Goal: Information Seeking & Learning: Learn about a topic

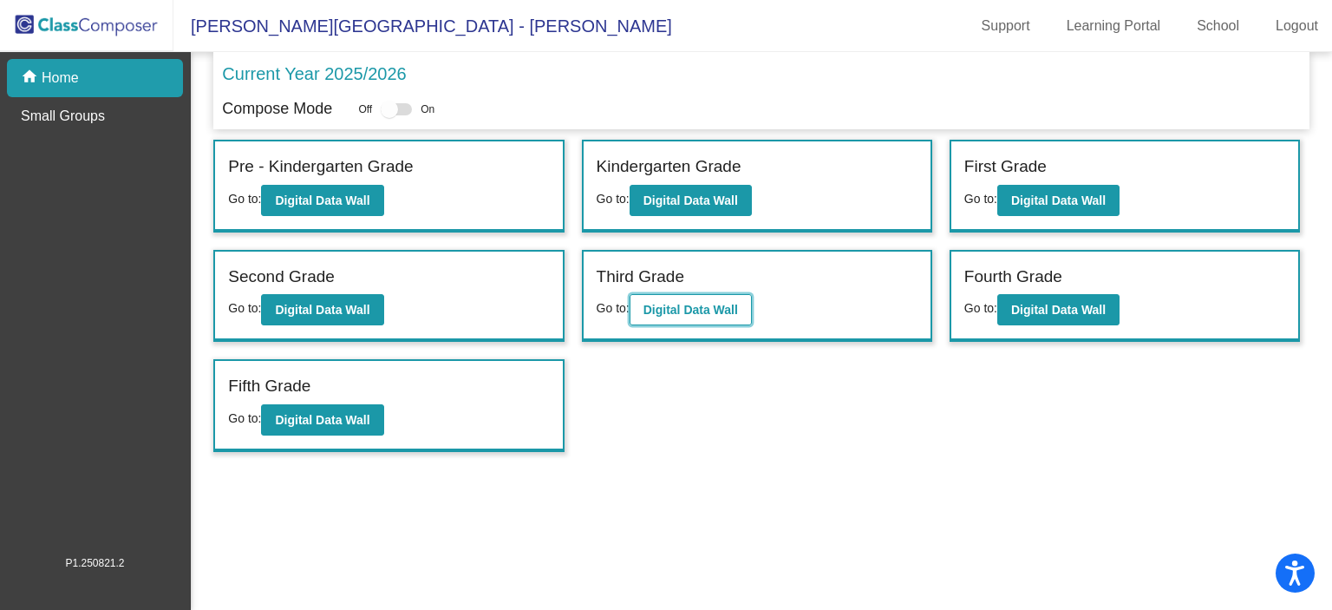
click at [658, 294] on button "Digital Data Wall" at bounding box center [691, 309] width 122 height 31
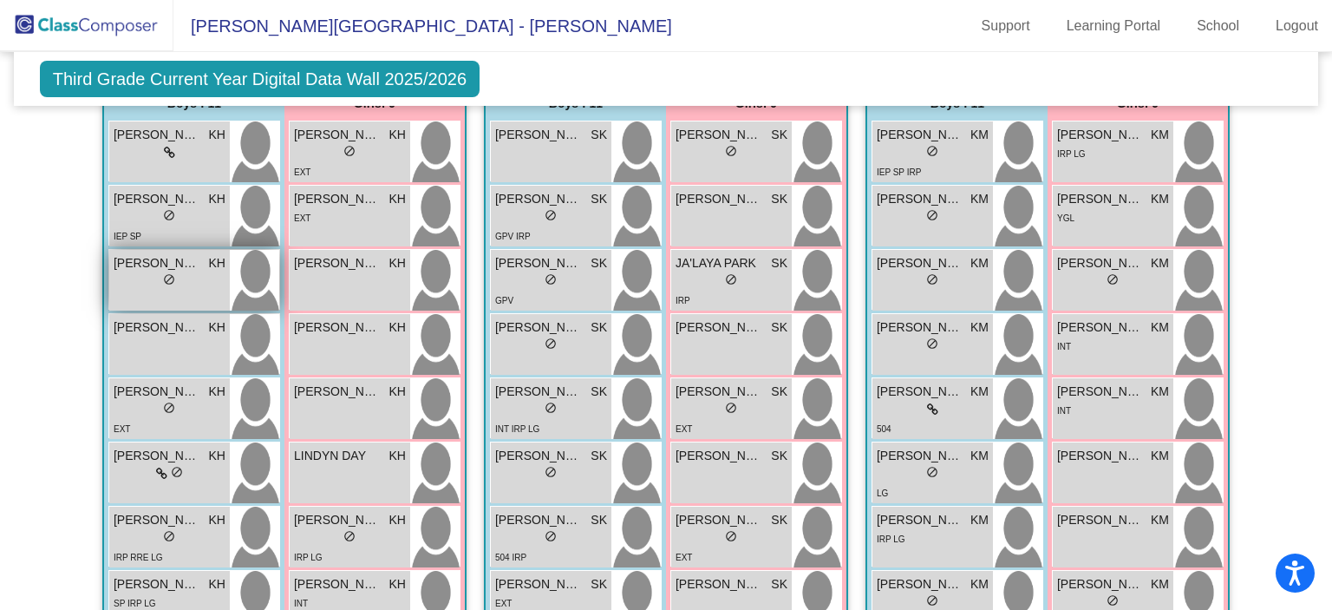
scroll to position [409, 0]
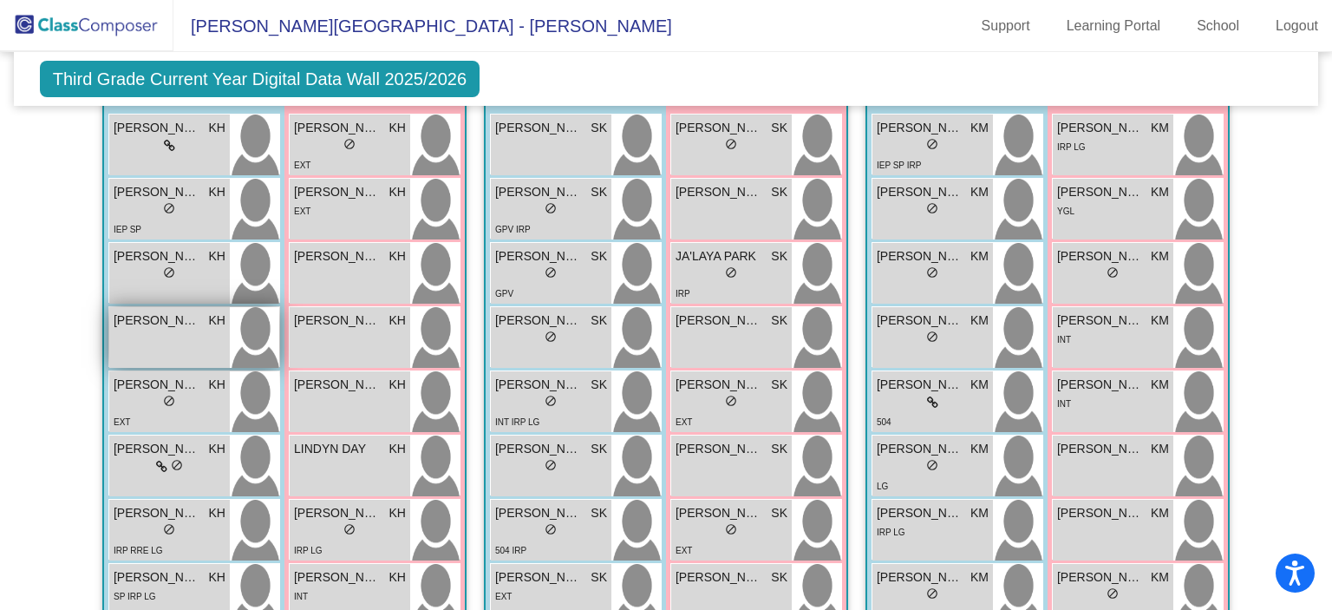
click at [188, 315] on span "[PERSON_NAME]" at bounding box center [157, 320] width 87 height 18
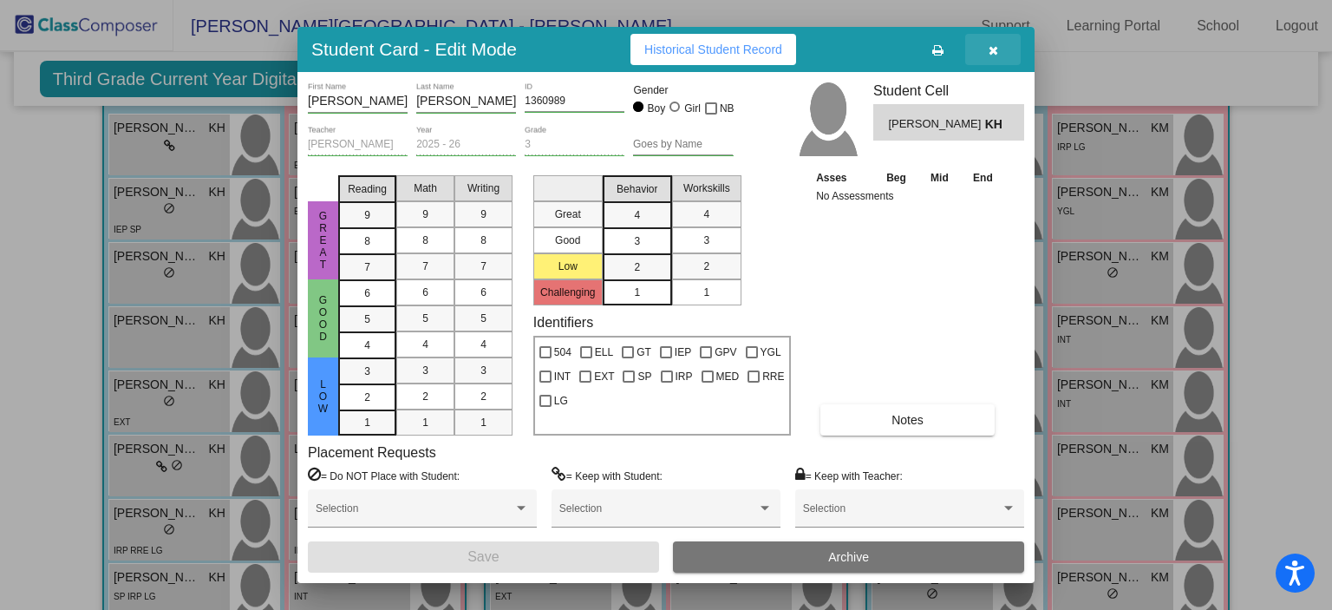
click at [998, 44] on icon "button" at bounding box center [994, 50] width 10 height 12
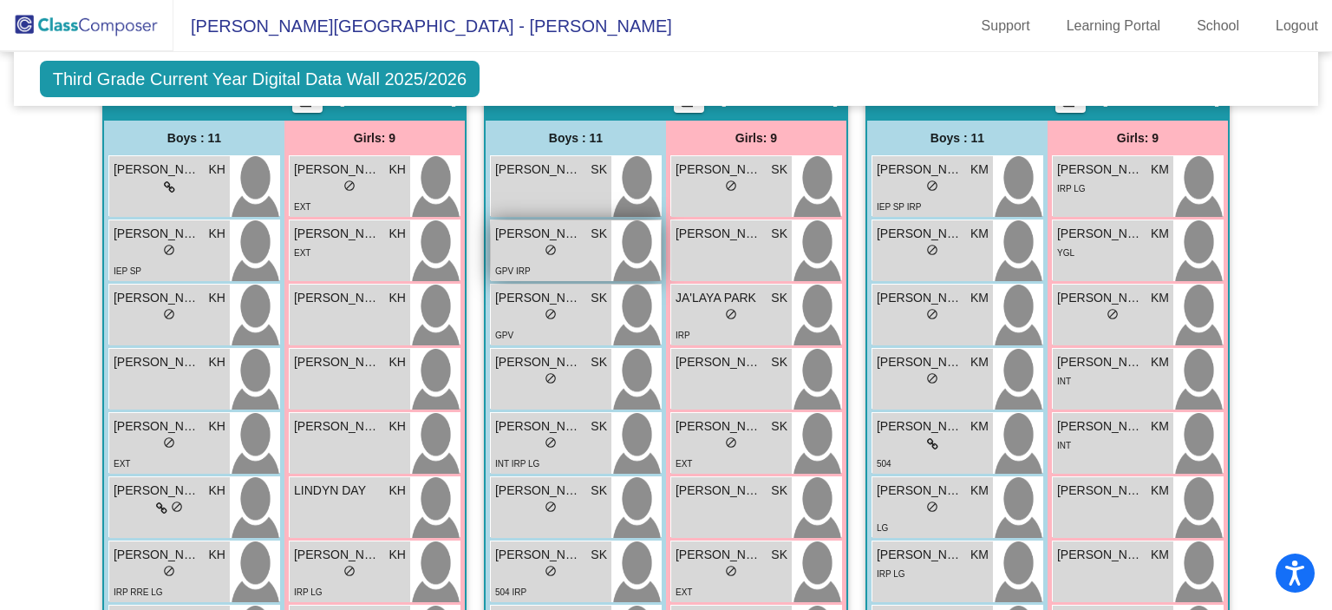
scroll to position [368, 0]
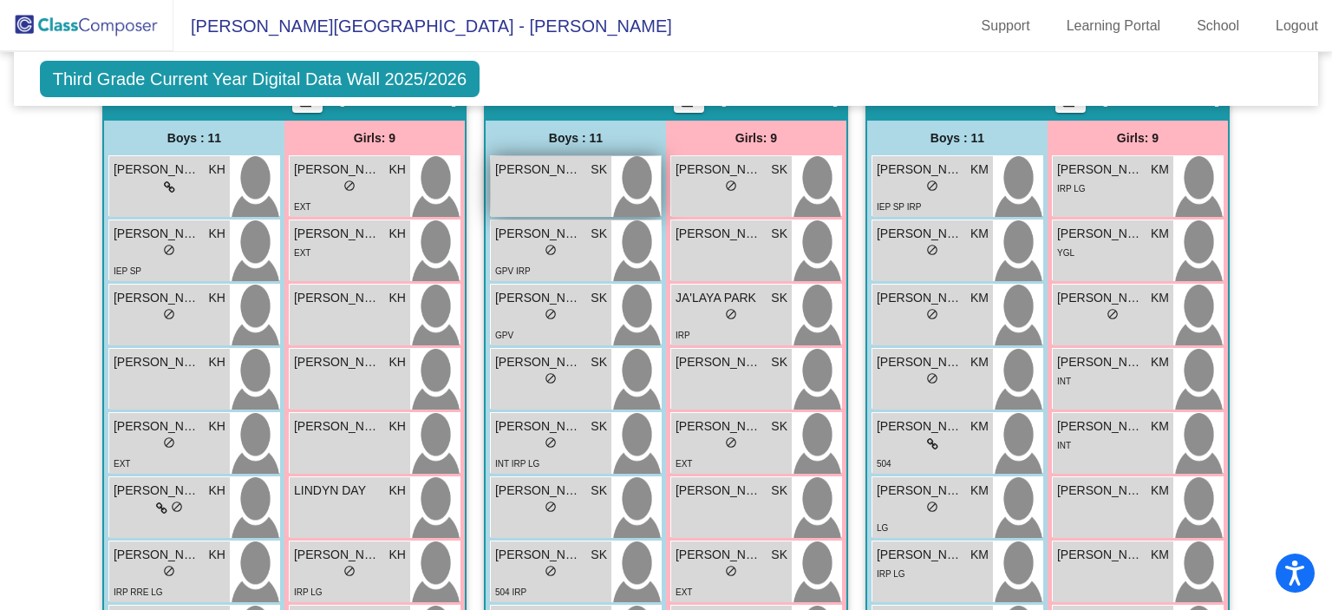
click at [562, 179] on div "[PERSON_NAME] SK lock do_not_disturb_alt" at bounding box center [551, 186] width 121 height 61
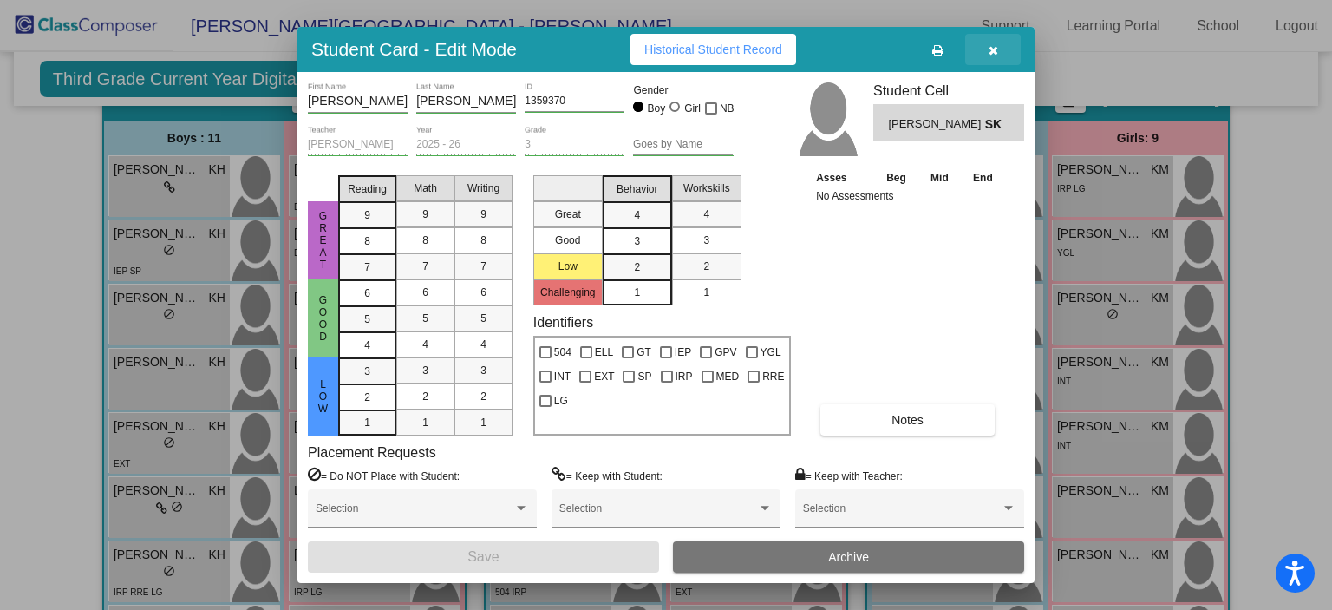
click at [998, 50] on button "button" at bounding box center [993, 49] width 56 height 31
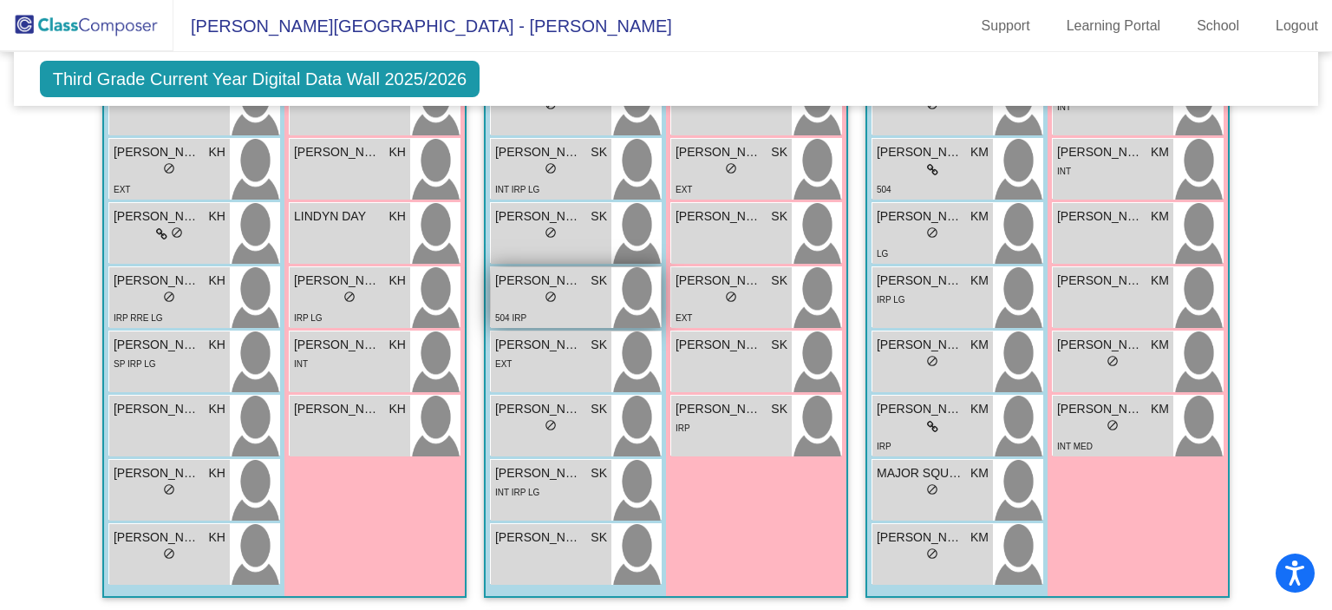
scroll to position [662, 0]
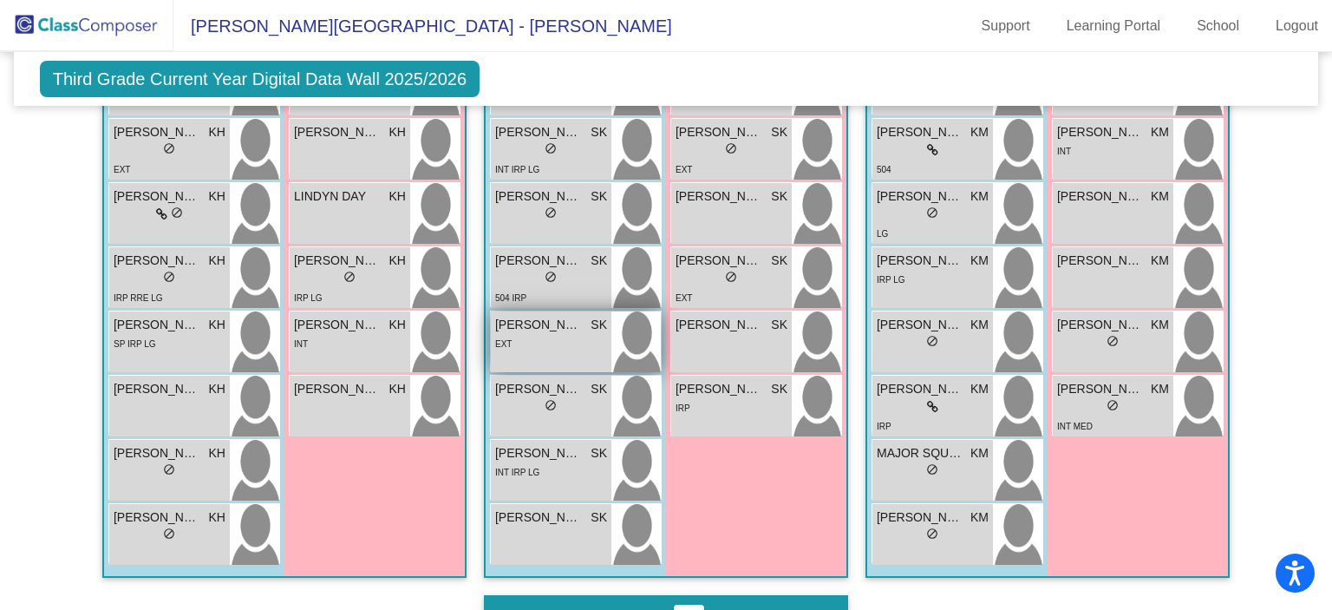
click at [550, 325] on span "[PERSON_NAME]" at bounding box center [538, 325] width 87 height 18
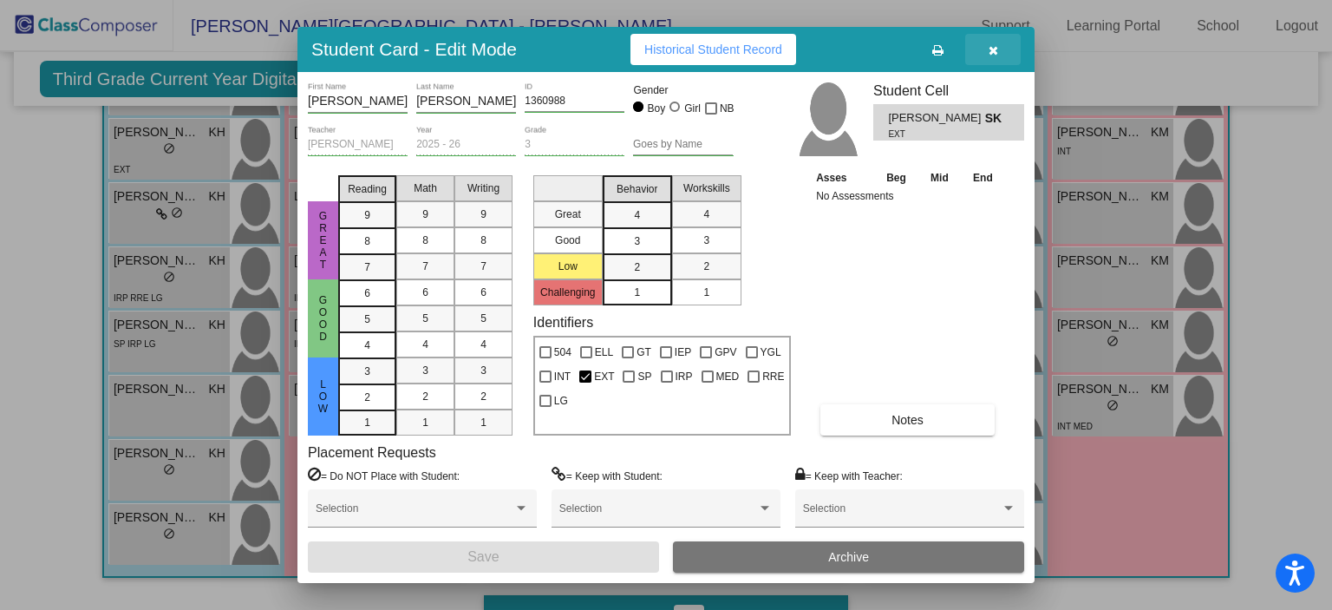
click at [999, 48] on button "button" at bounding box center [993, 49] width 56 height 31
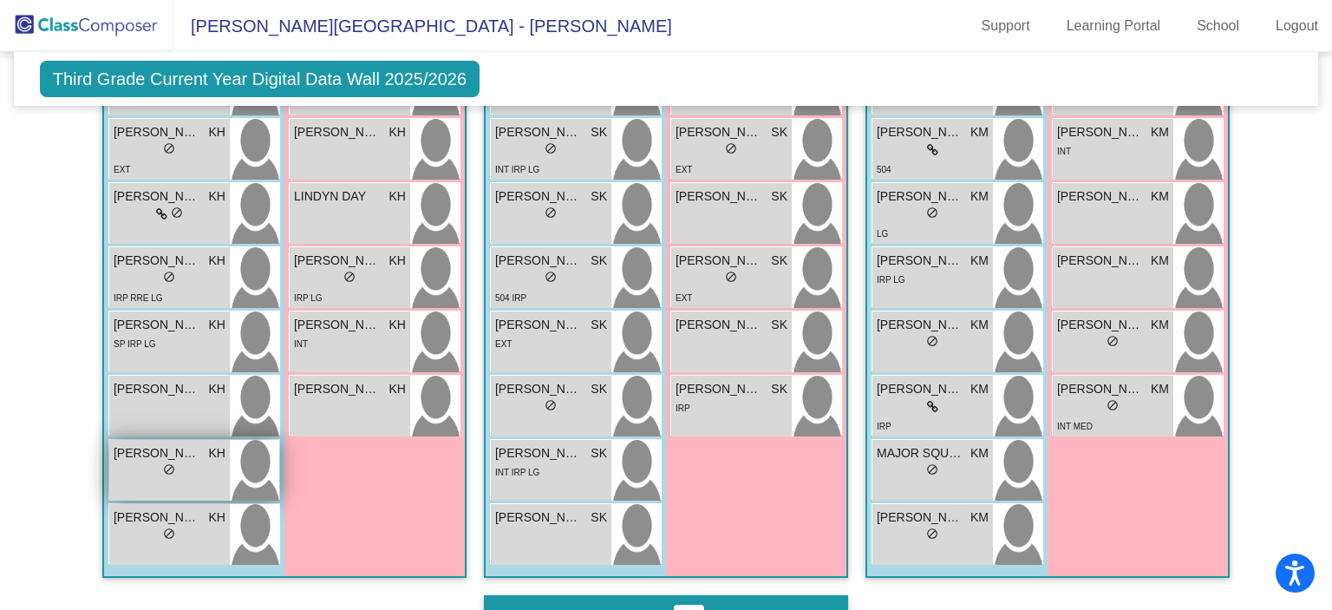
click at [196, 479] on div "[PERSON_NAME] [PERSON_NAME] lock do_not_disturb_alt" at bounding box center [169, 470] width 121 height 61
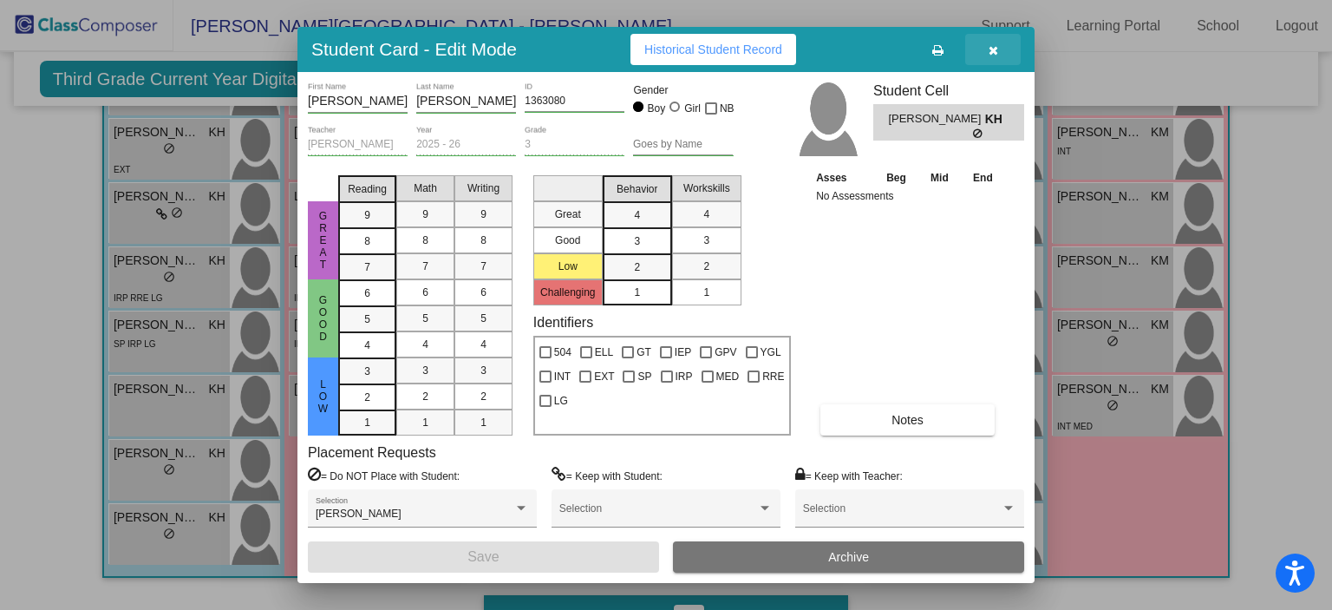
click at [989, 40] on button "button" at bounding box center [993, 49] width 56 height 31
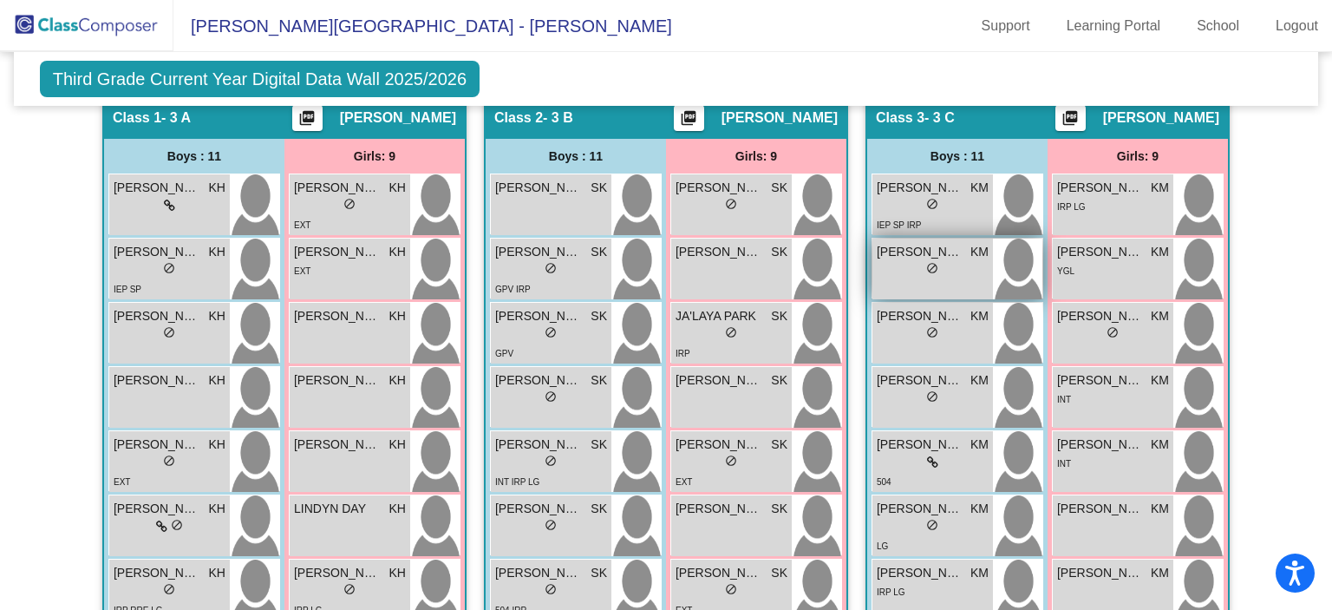
scroll to position [350, 0]
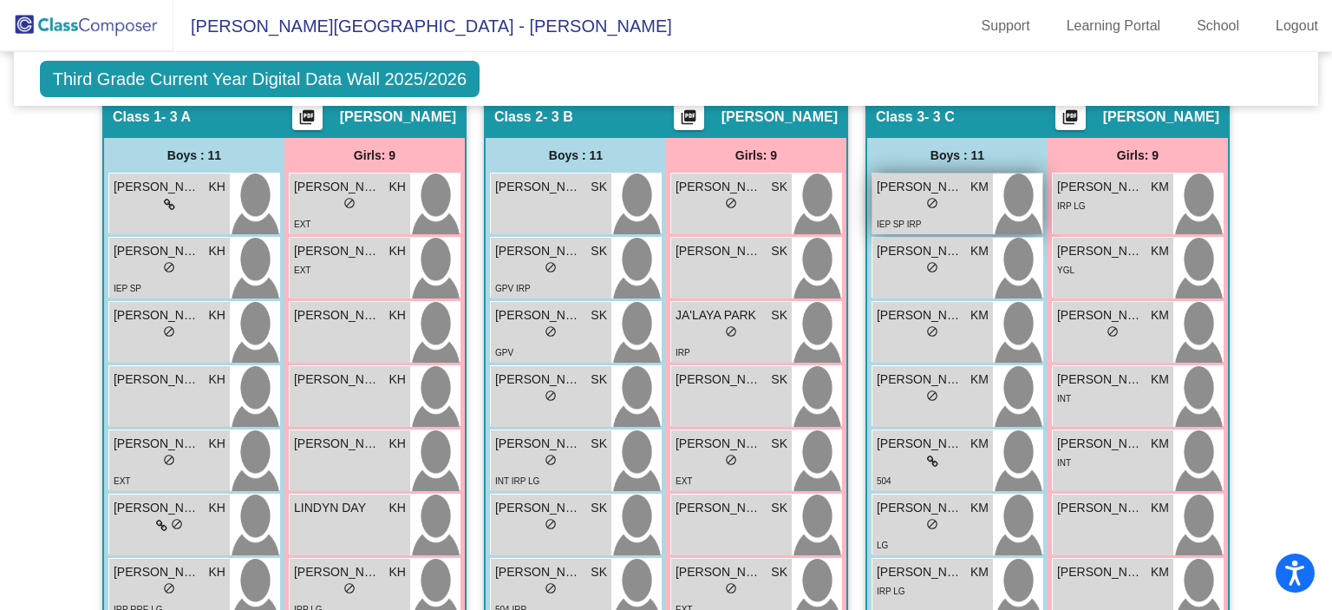
click at [926, 185] on span "[PERSON_NAME]" at bounding box center [920, 187] width 87 height 18
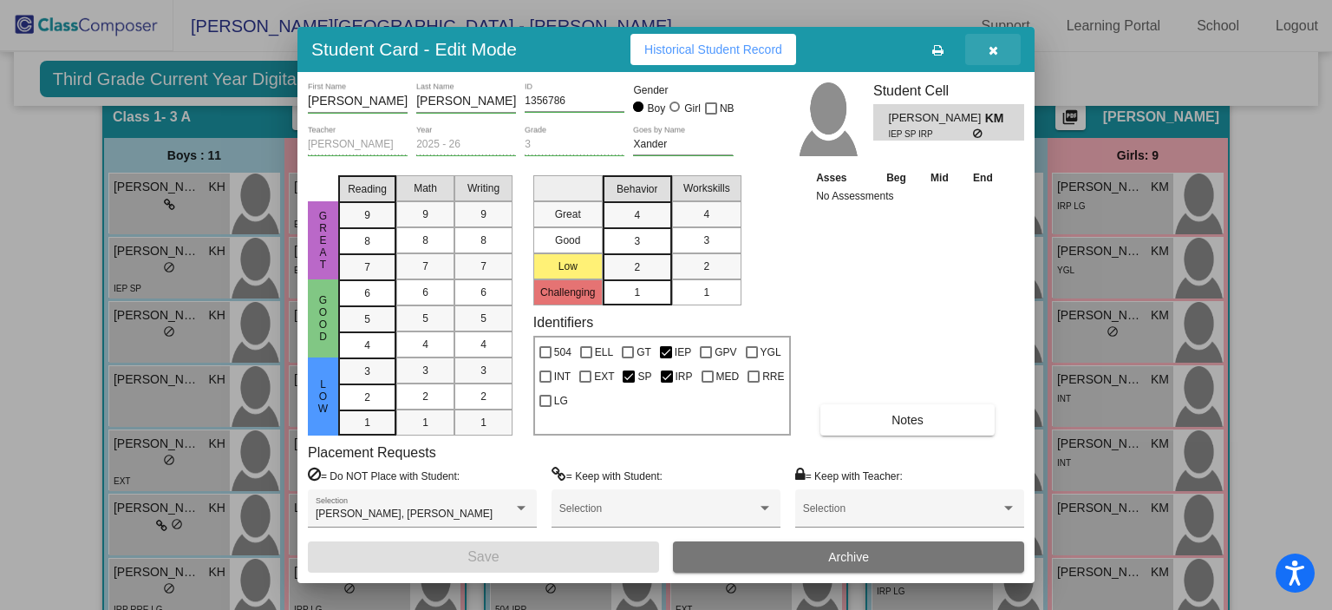
click at [1007, 48] on button "button" at bounding box center [993, 49] width 56 height 31
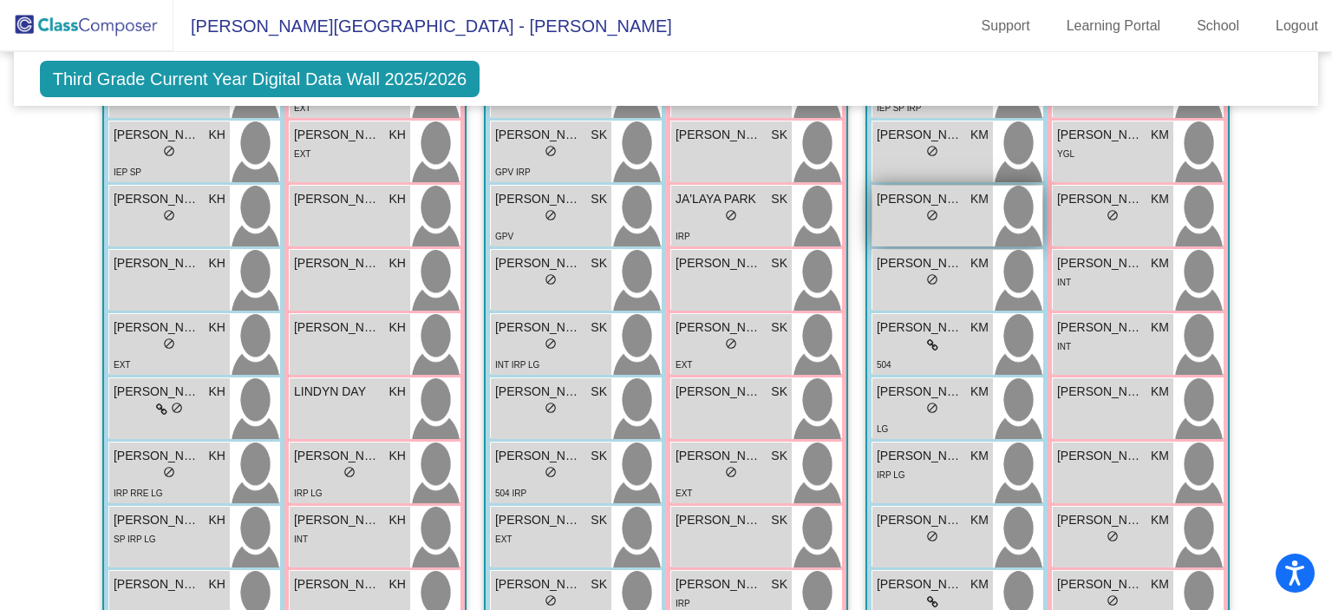
scroll to position [468, 0]
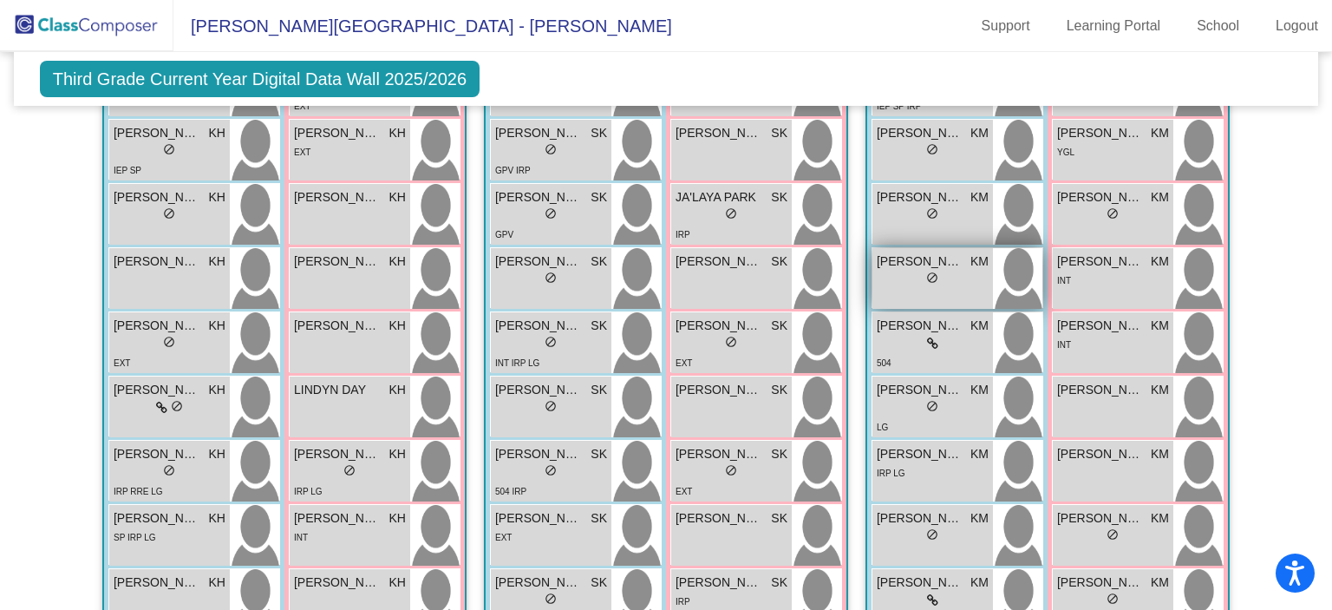
click at [902, 259] on span "[PERSON_NAME]" at bounding box center [920, 261] width 87 height 18
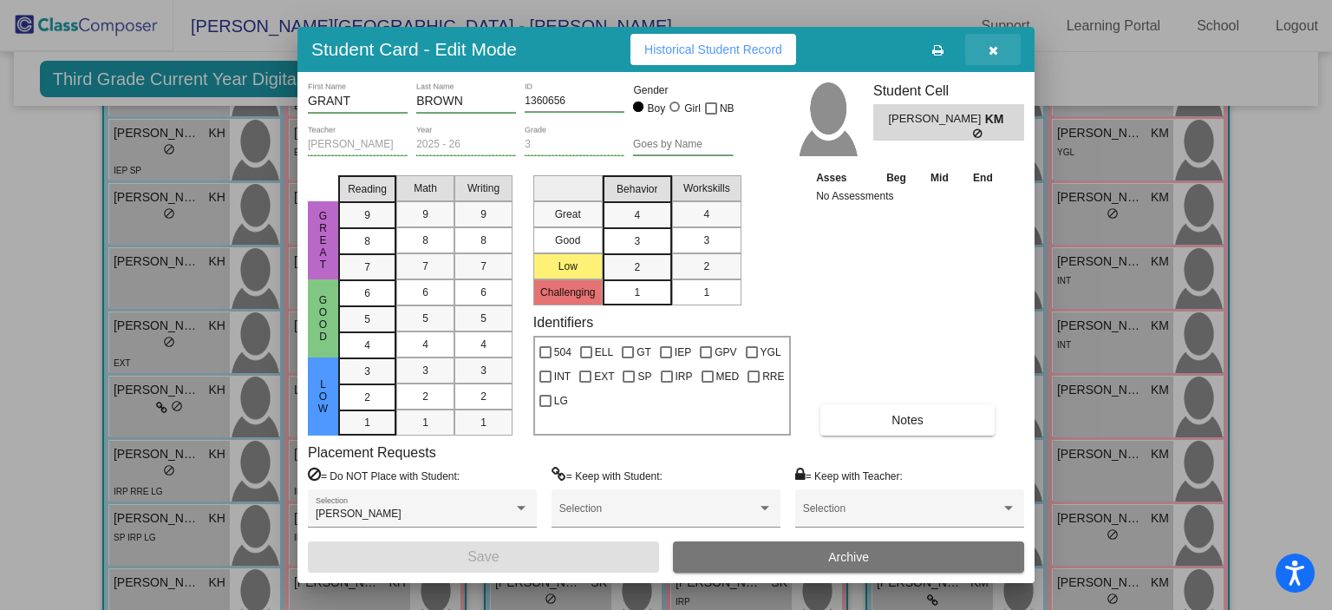
click at [997, 46] on icon "button" at bounding box center [994, 50] width 10 height 12
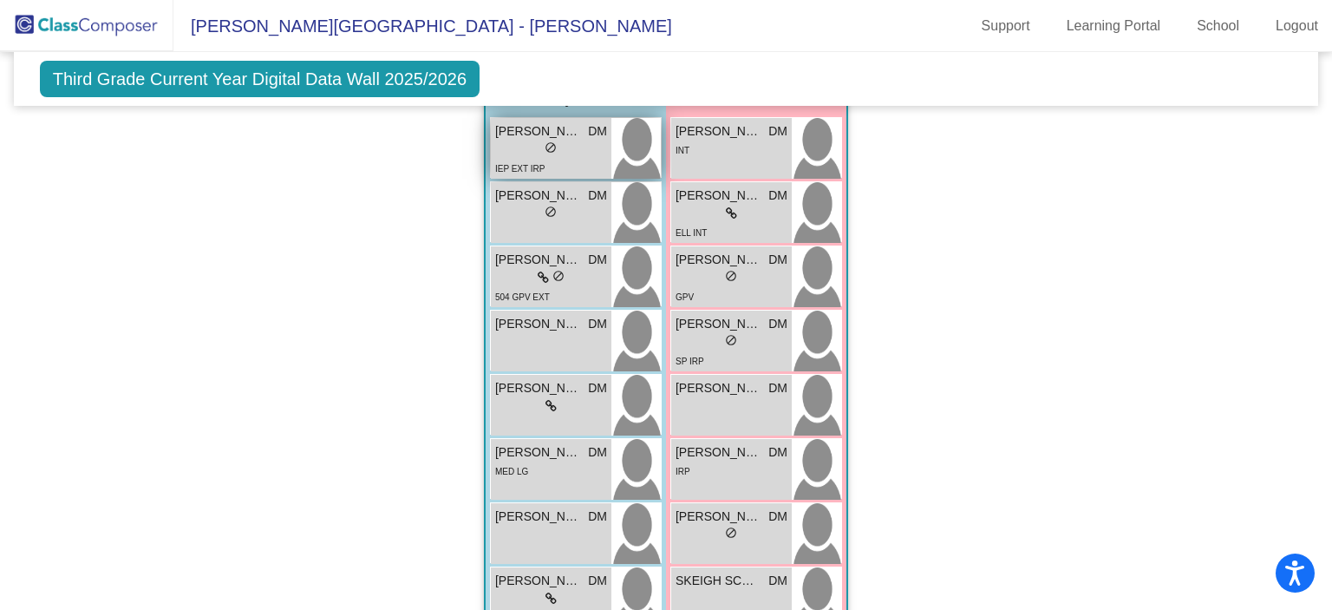
scroll to position [1230, 0]
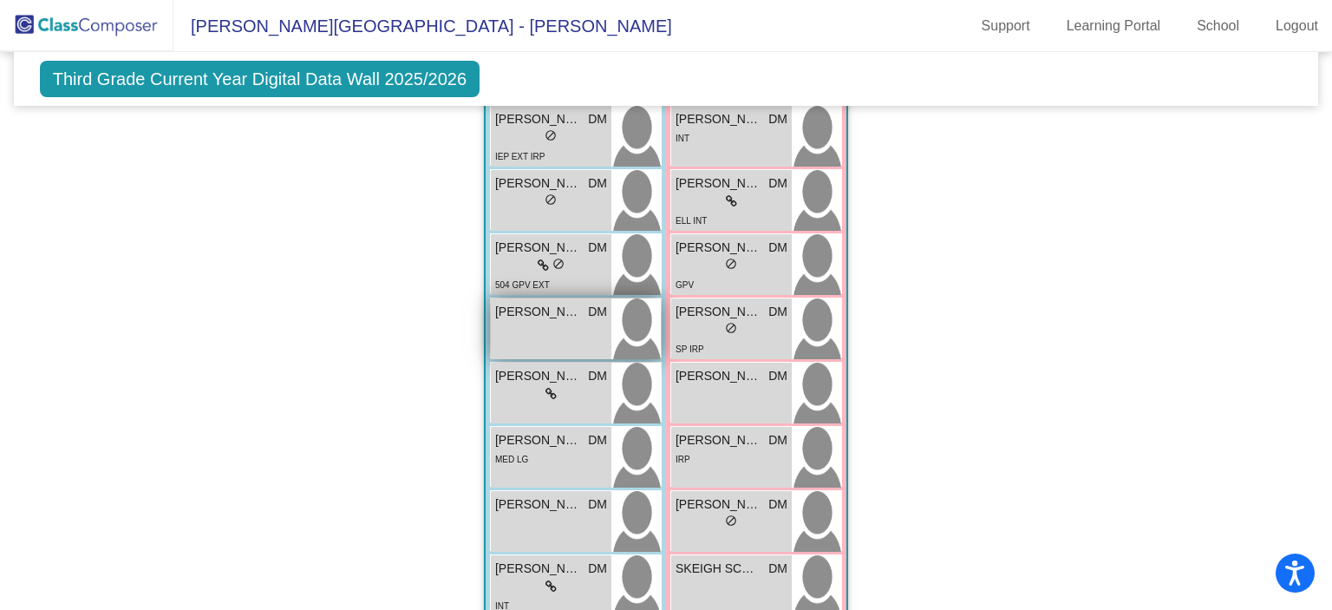
click at [534, 303] on span "[PERSON_NAME]" at bounding box center [538, 312] width 87 height 18
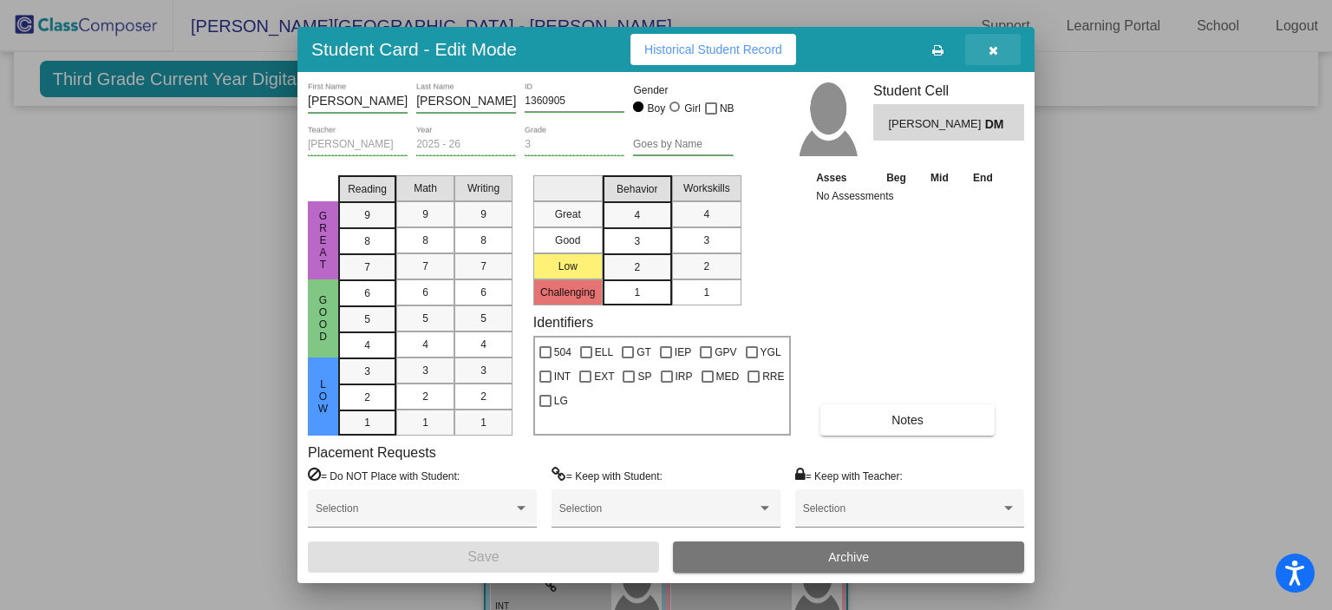
click at [999, 42] on button "button" at bounding box center [993, 49] width 56 height 31
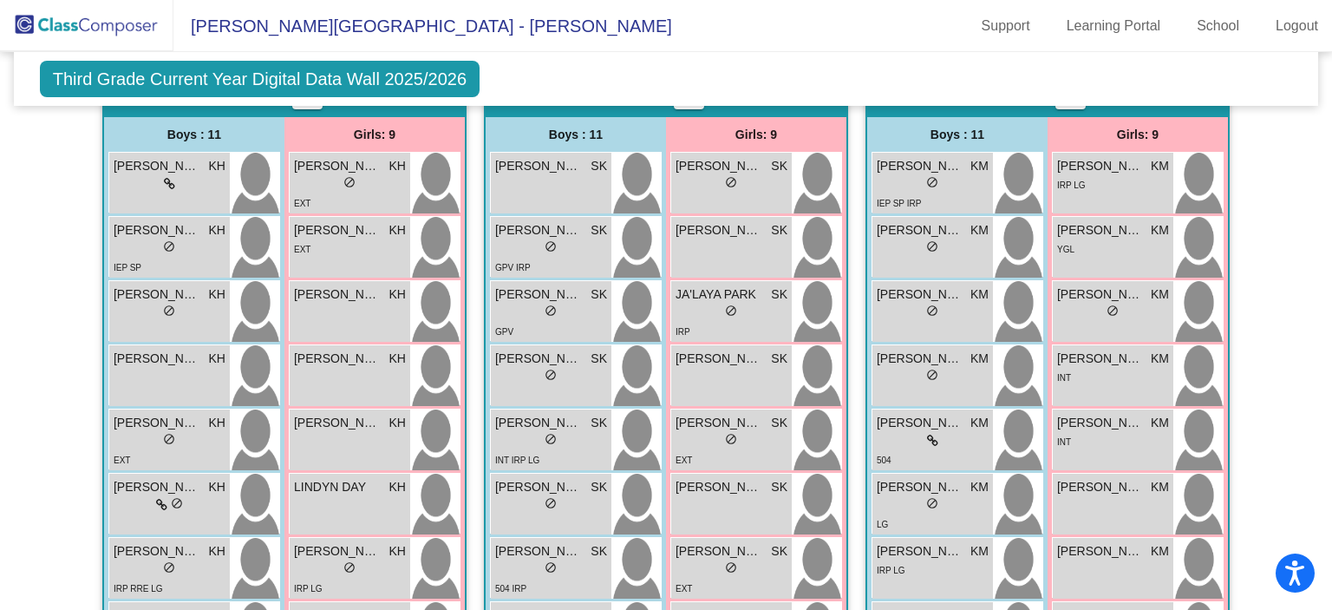
scroll to position [374, 0]
